Goal: Task Accomplishment & Management: Use online tool/utility

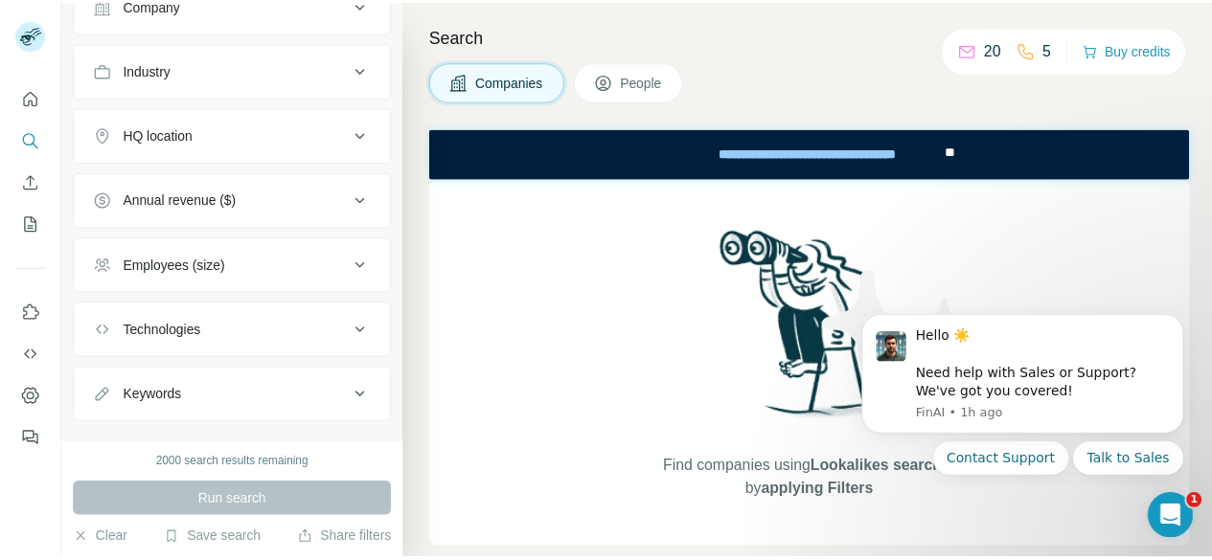
scroll to position [205, 0]
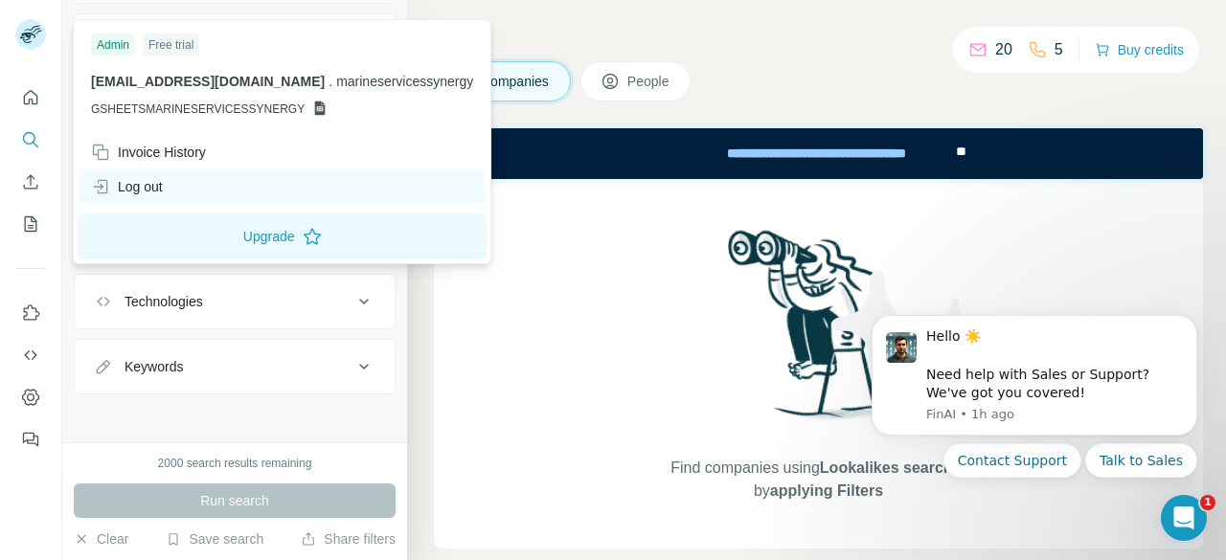
click at [130, 186] on div "Log out" at bounding box center [127, 186] width 72 height 19
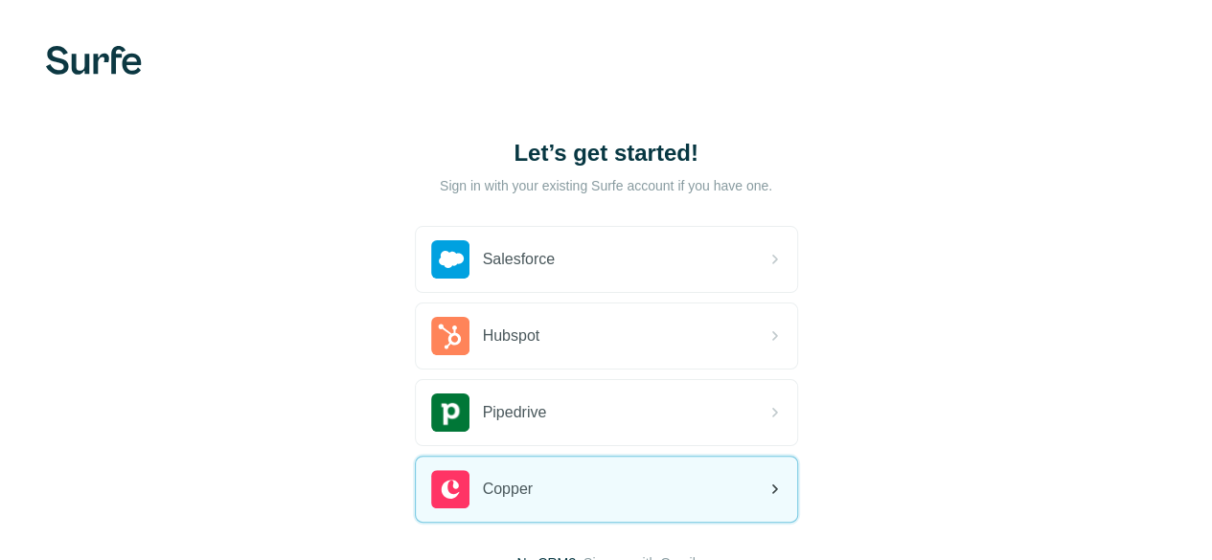
scroll to position [148, 0]
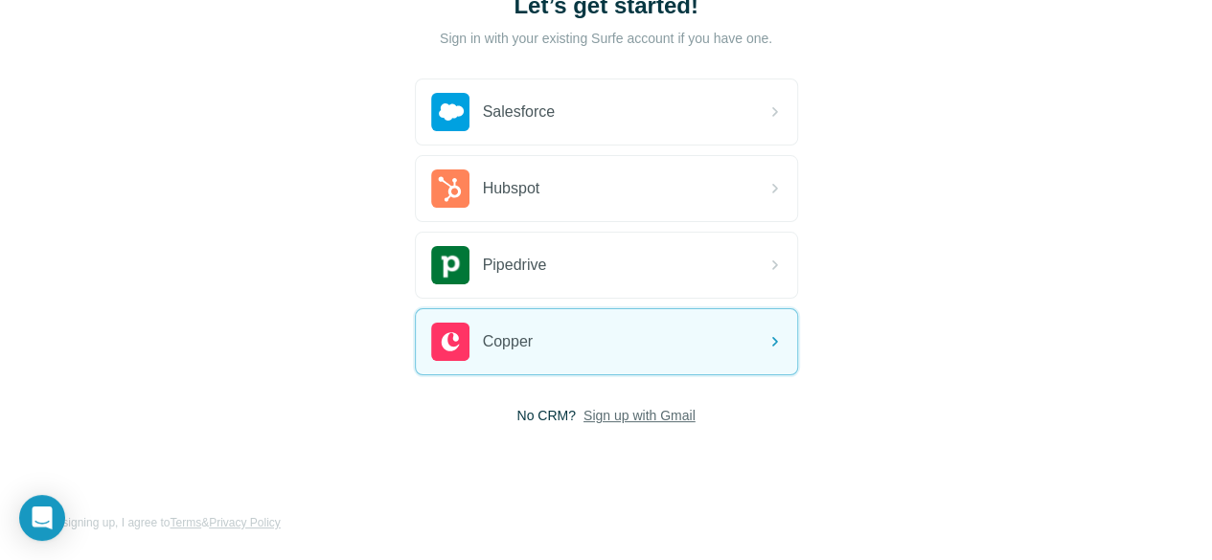
click at [583, 415] on span "Sign up with Gmail" at bounding box center [639, 415] width 112 height 19
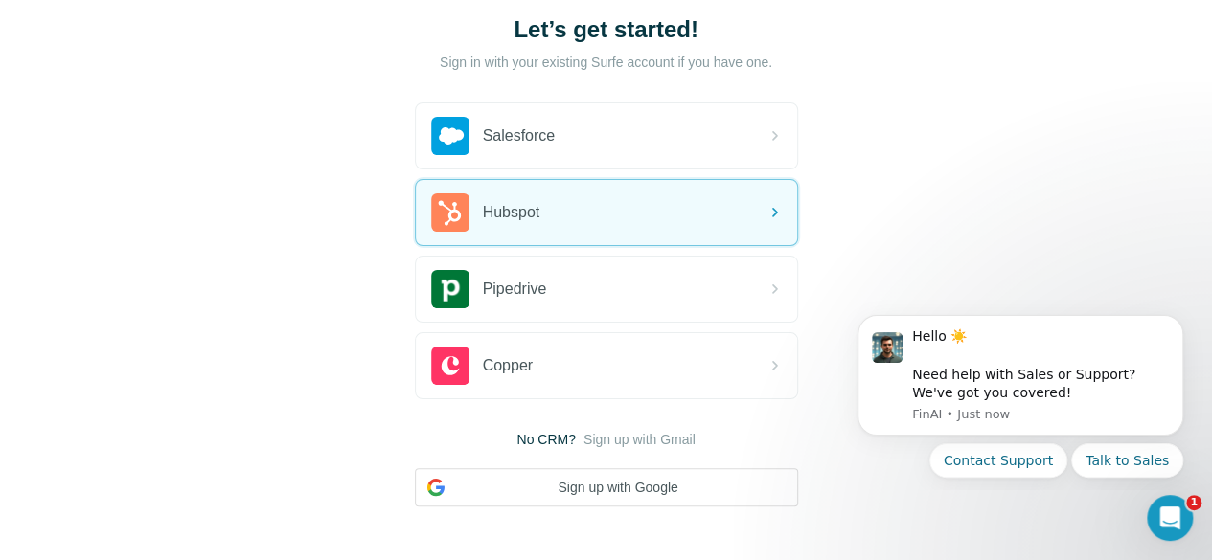
scroll to position [205, 0]
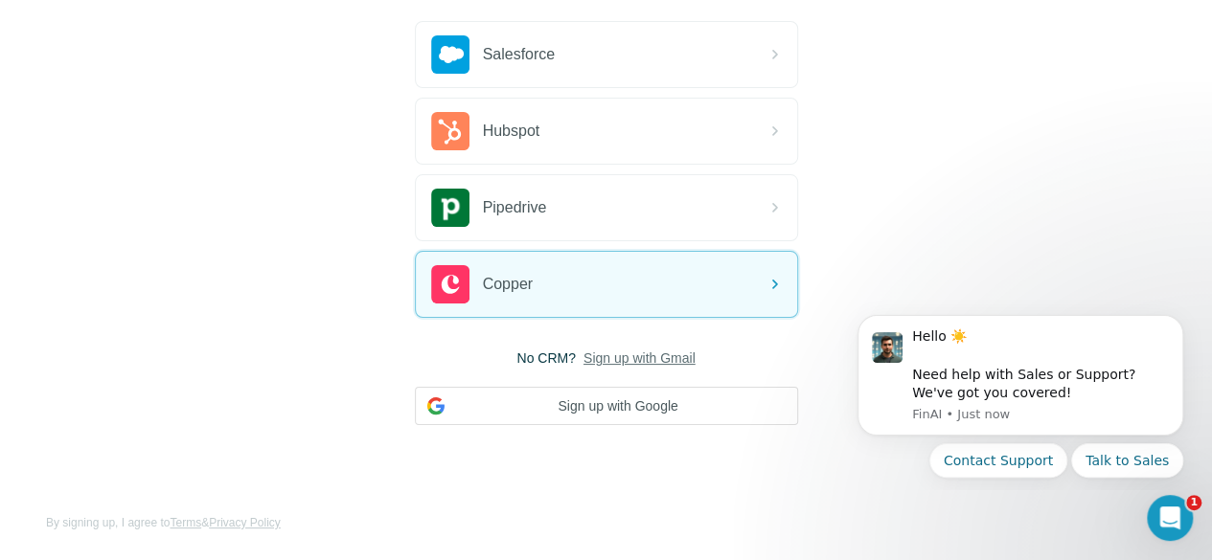
click at [583, 353] on span "Sign up with Gmail" at bounding box center [639, 358] width 112 height 19
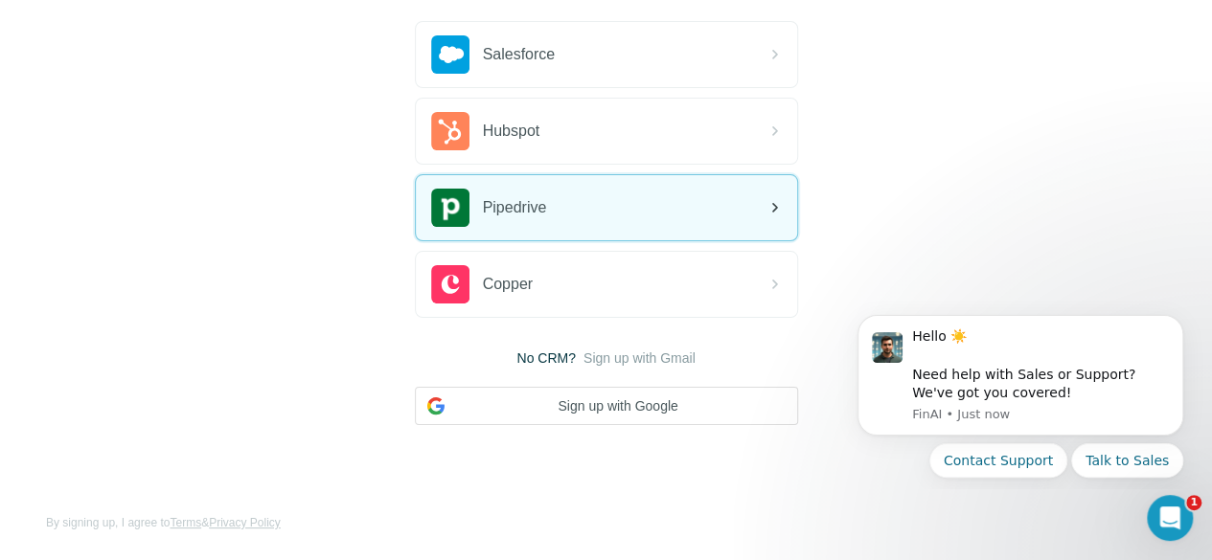
click at [416, 199] on div "Pipedrive" at bounding box center [606, 207] width 381 height 65
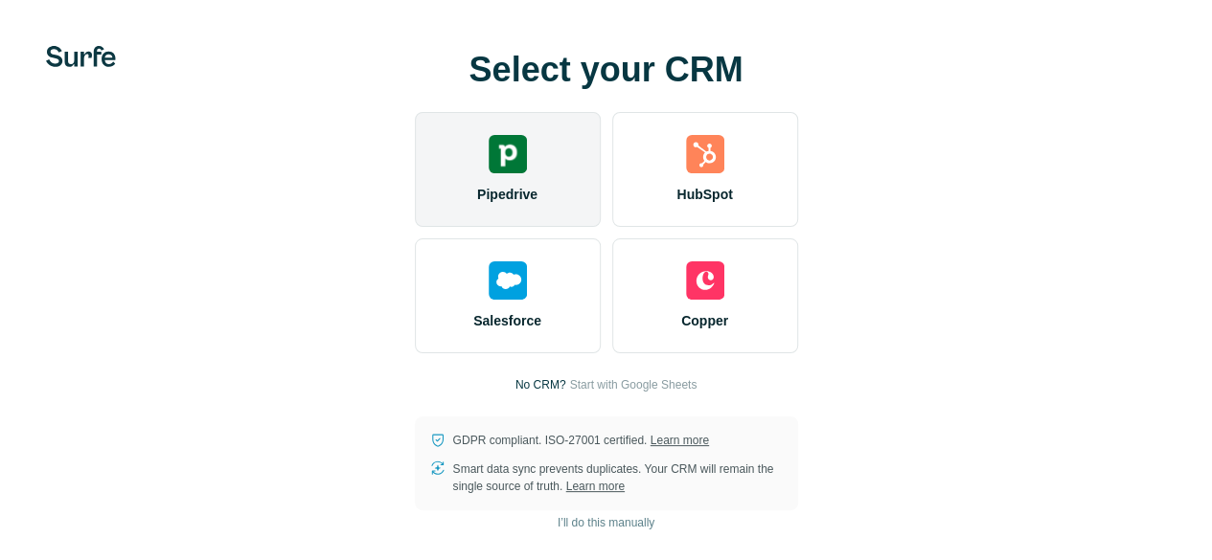
click at [477, 204] on span "Pipedrive" at bounding box center [507, 194] width 60 height 19
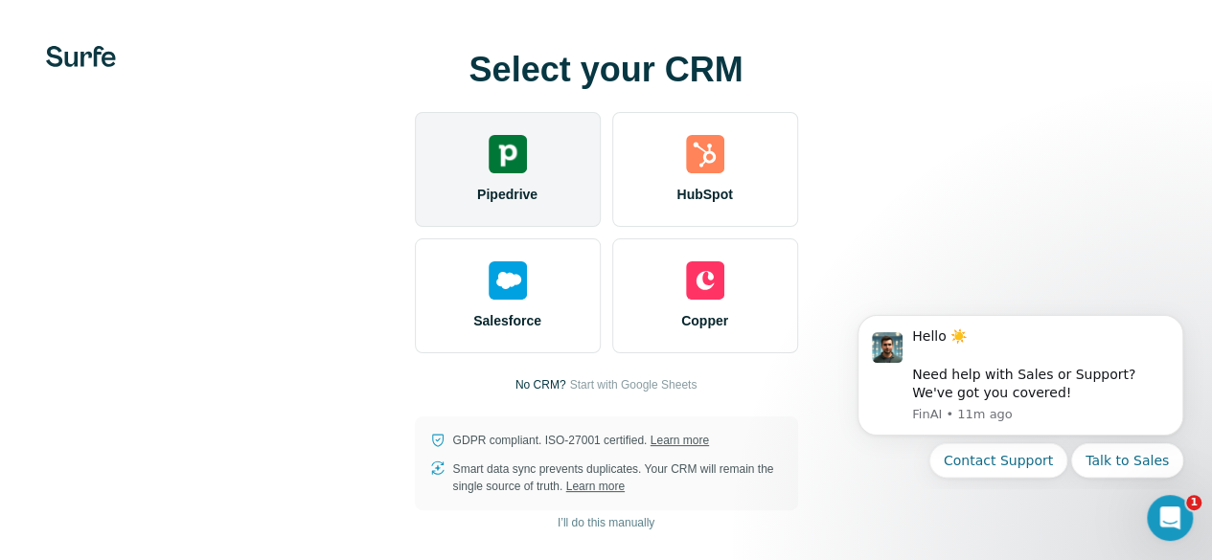
click at [489, 173] on img at bounding box center [508, 154] width 38 height 38
click at [477, 204] on span "Pipedrive" at bounding box center [507, 194] width 60 height 19
click at [415, 193] on div "Pipedrive" at bounding box center [508, 169] width 186 height 115
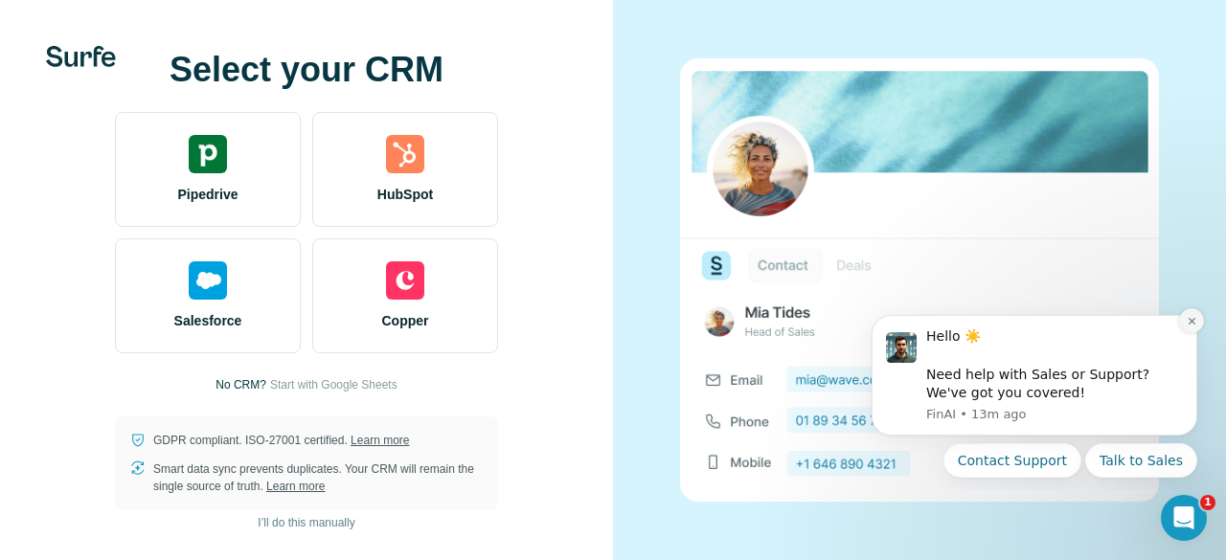
click at [1193, 324] on icon "Dismiss notification" at bounding box center [1192, 321] width 11 height 11
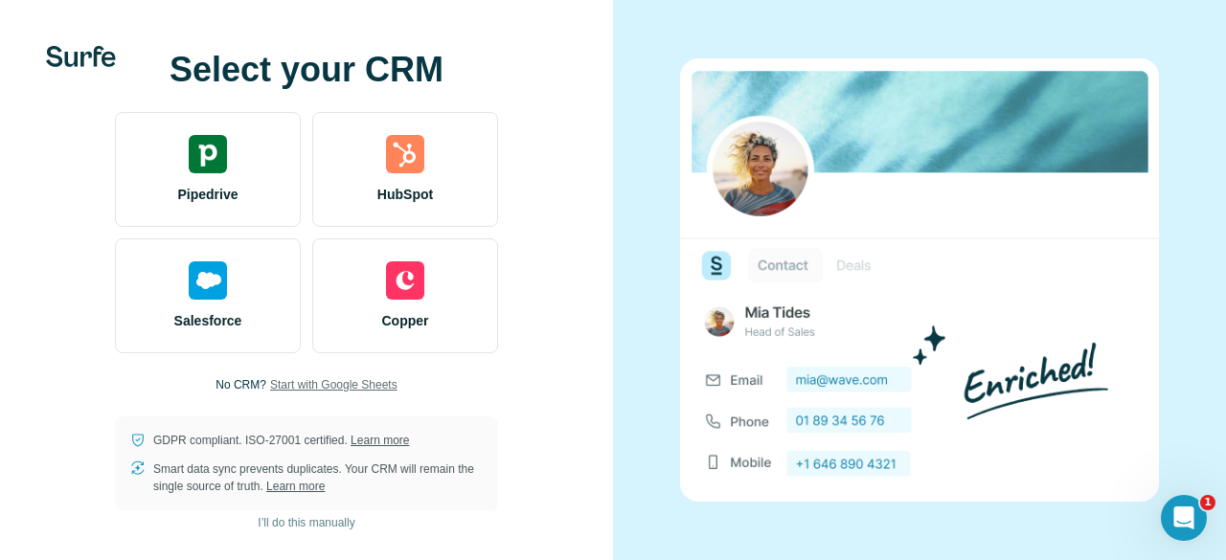
click at [362, 383] on span "Start with Google Sheets" at bounding box center [333, 384] width 127 height 17
click at [367, 383] on span "Start with Google Sheets" at bounding box center [333, 384] width 127 height 17
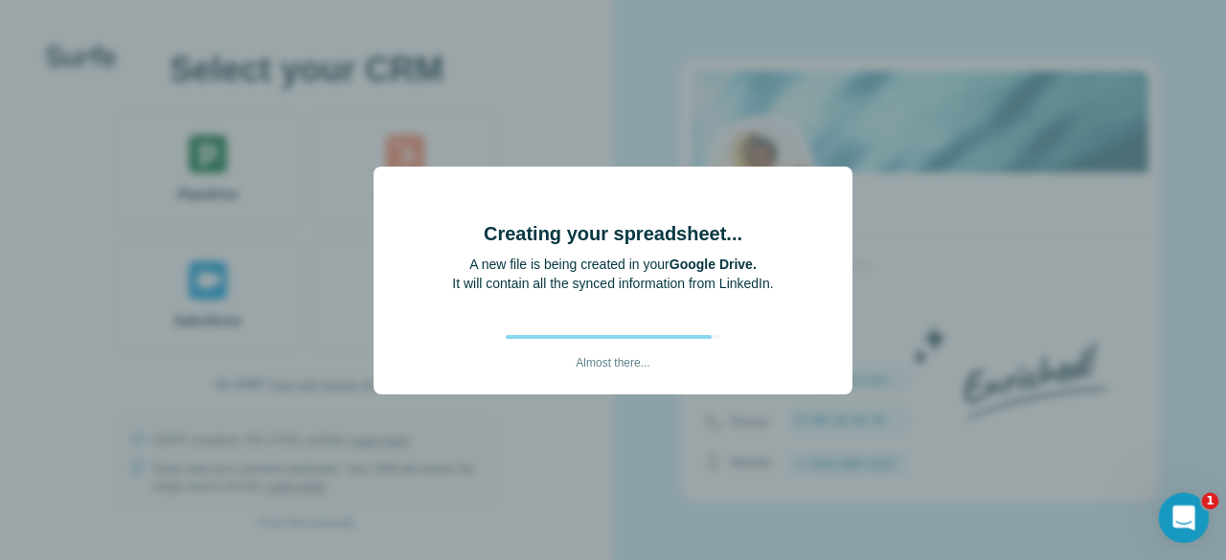
click at [1176, 515] on icon "Open Intercom Messenger" at bounding box center [1182, 516] width 32 height 32
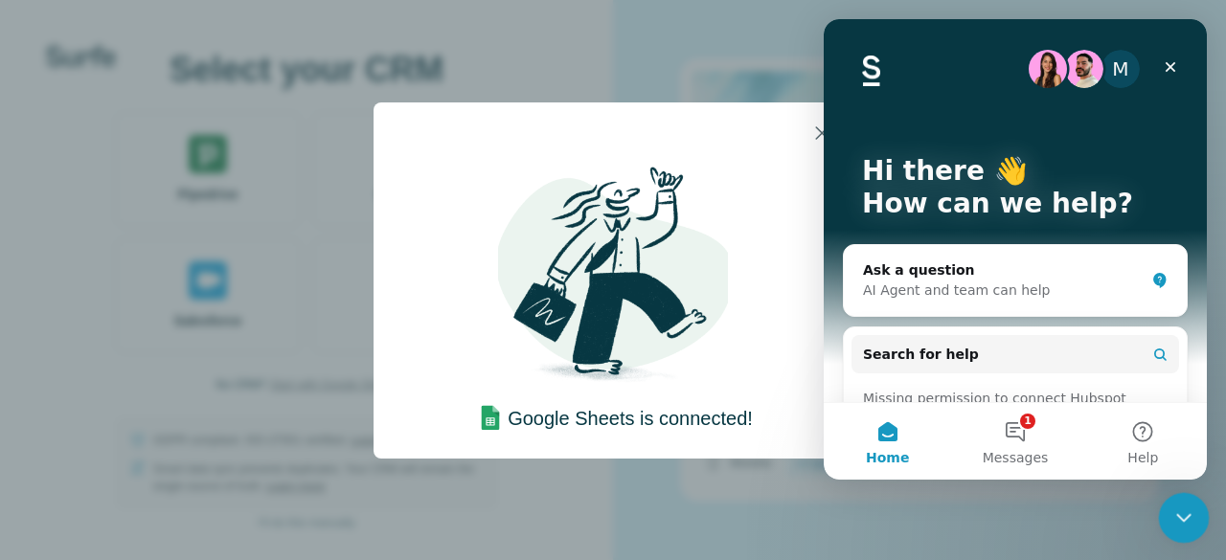
click at [1173, 515] on icon "Close Intercom Messenger" at bounding box center [1181, 515] width 23 height 23
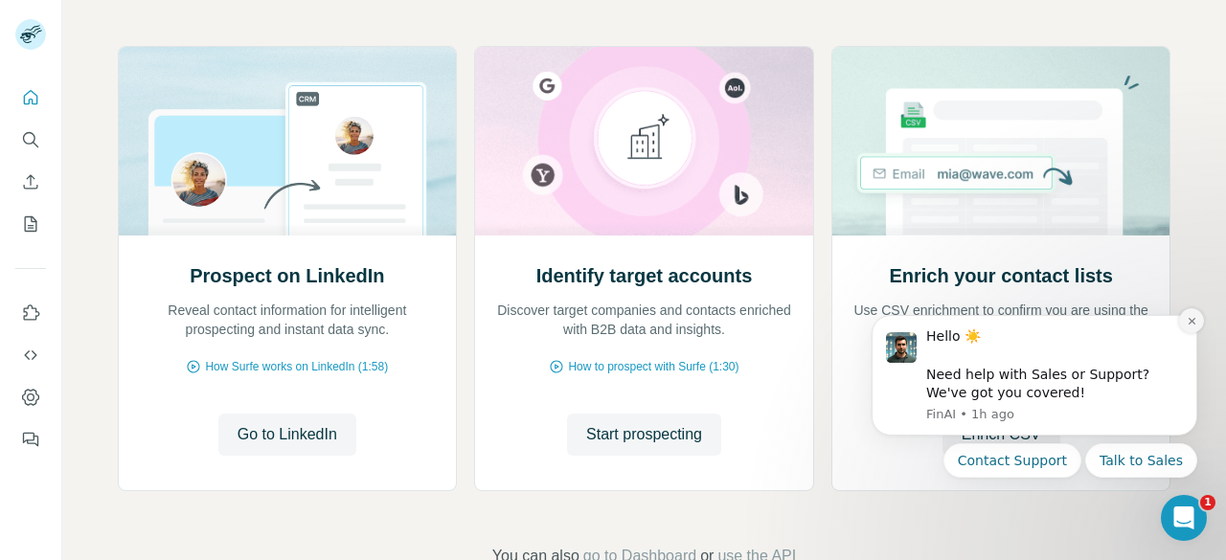
click at [1197, 320] on button "Dismiss notification" at bounding box center [1191, 320] width 25 height 25
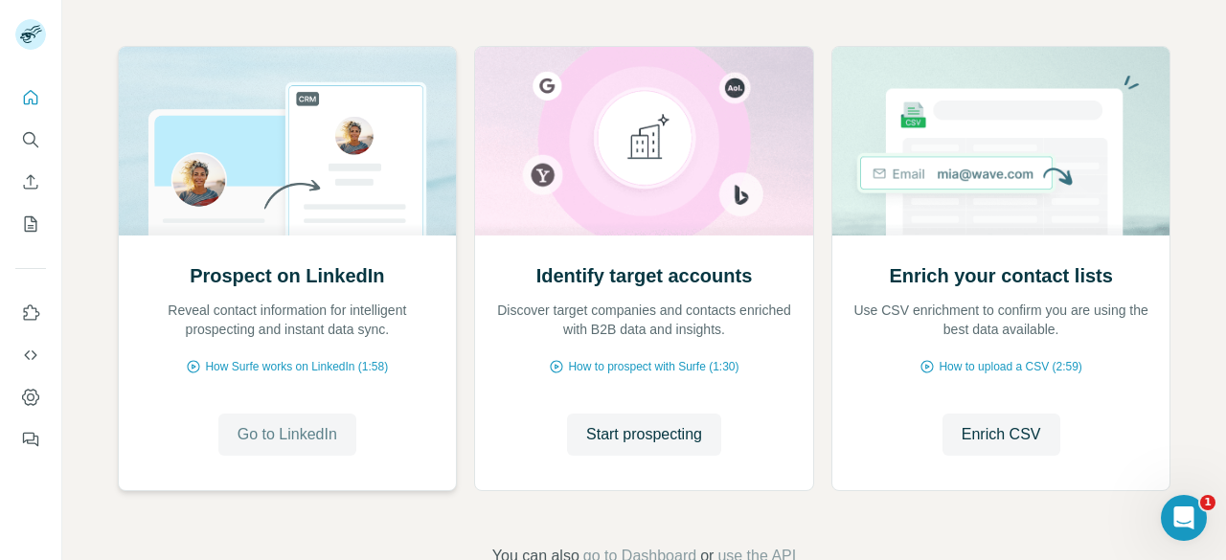
click at [265, 439] on span "Go to LinkedIn" at bounding box center [288, 434] width 100 height 23
click at [1006, 435] on span "Enrich CSV" at bounding box center [1002, 434] width 80 height 23
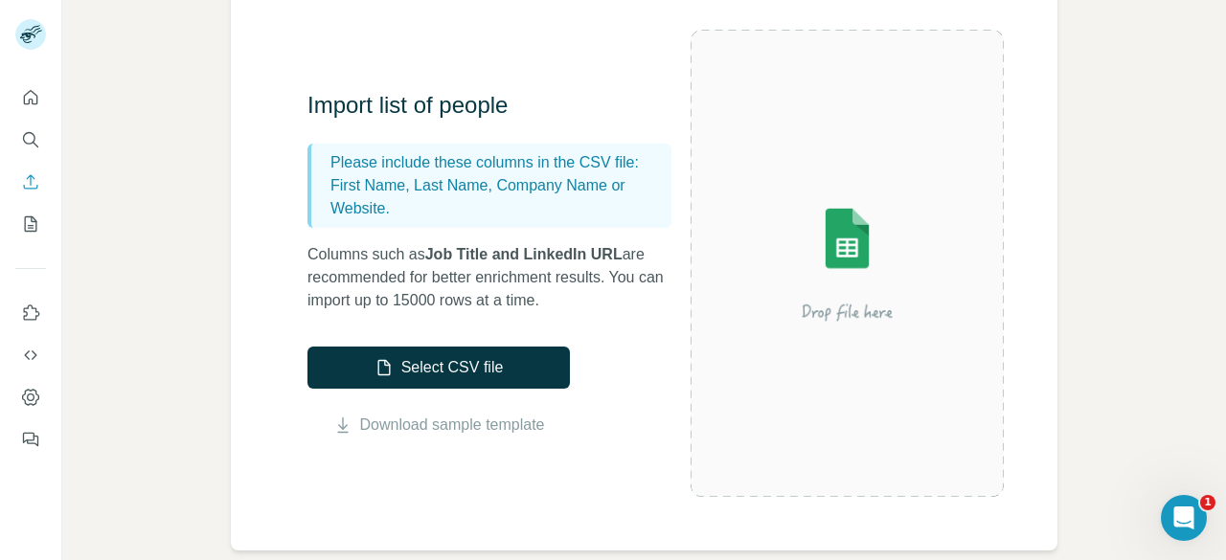
scroll to position [192, 0]
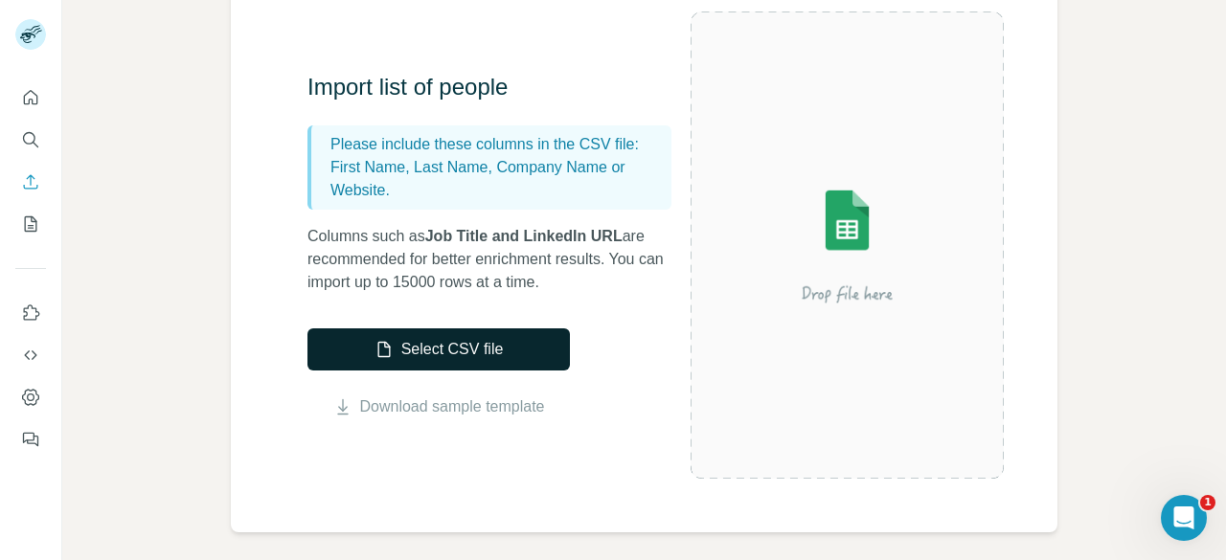
click at [513, 348] on button "Select CSV file" at bounding box center [438, 350] width 262 height 42
